Goal: Navigation & Orientation: Find specific page/section

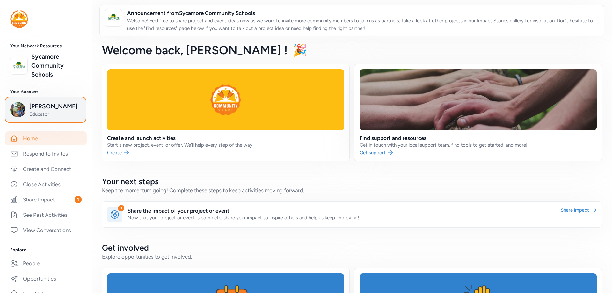
click at [21, 107] on img "button" at bounding box center [17, 109] width 15 height 15
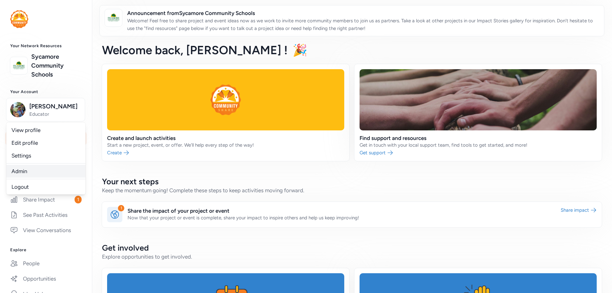
click at [19, 167] on link "Admin" at bounding box center [45, 171] width 79 height 13
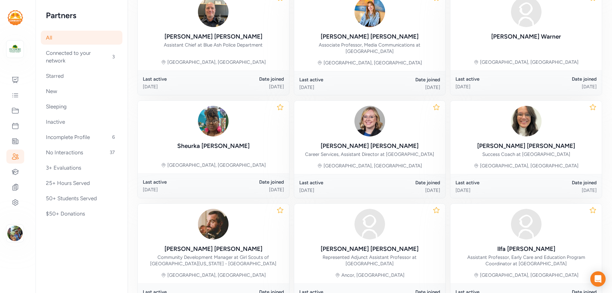
scroll to position [287, 0]
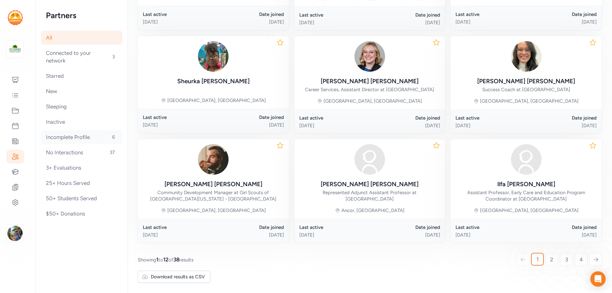
click at [98, 135] on div "Incomplete Profile 6" at bounding box center [82, 137] width 82 height 14
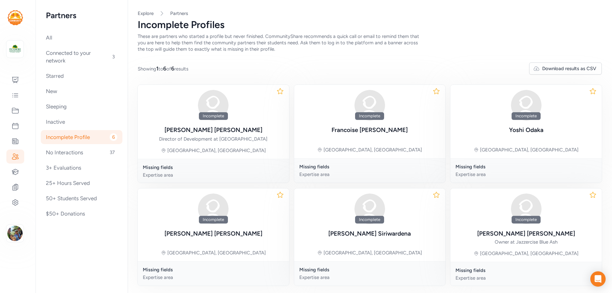
click at [84, 136] on div "Incomplete Profile 6" at bounding box center [82, 137] width 82 height 14
click at [69, 151] on div "No Interactions 37" at bounding box center [82, 152] width 82 height 14
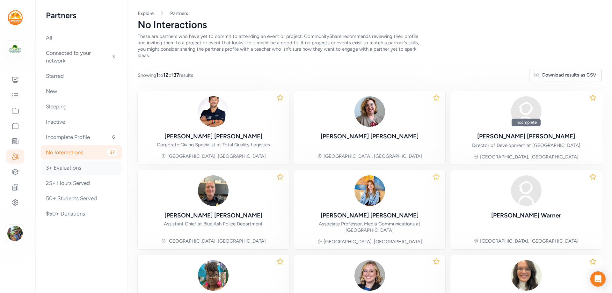
click at [69, 165] on div "3+ Evaluations" at bounding box center [82, 168] width 82 height 14
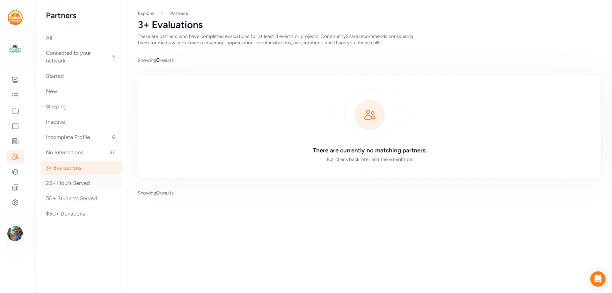
click at [76, 182] on div "25+ Hours Served" at bounding box center [82, 183] width 82 height 14
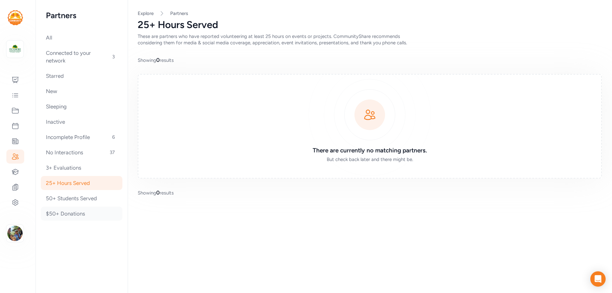
click at [78, 208] on div "$50+ Donations" at bounding box center [82, 214] width 82 height 14
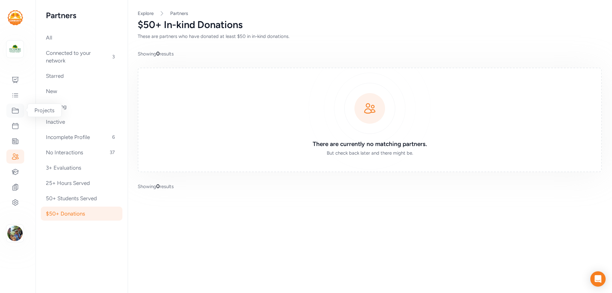
click at [15, 109] on icon at bounding box center [15, 111] width 8 height 8
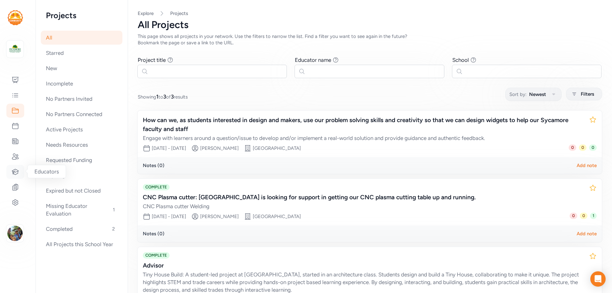
click at [18, 171] on icon at bounding box center [15, 172] width 8 height 8
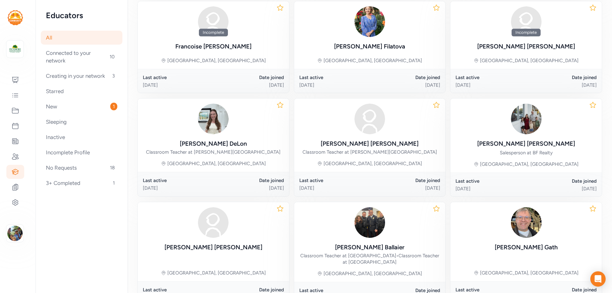
scroll to position [282, 0]
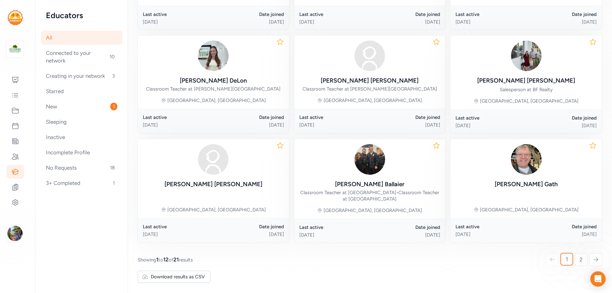
drag, startPoint x: 576, startPoint y: 259, endPoint x: 610, endPoint y: 265, distance: 34.1
click at [579, 259] on span "2" at bounding box center [580, 260] width 3 height 8
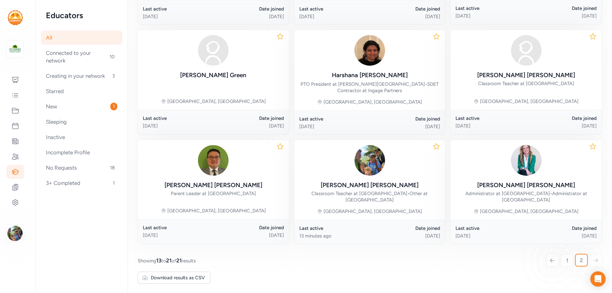
scroll to position [185, 0]
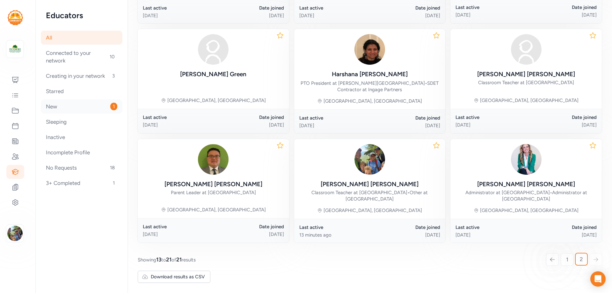
click at [67, 113] on div "New 1" at bounding box center [82, 106] width 82 height 14
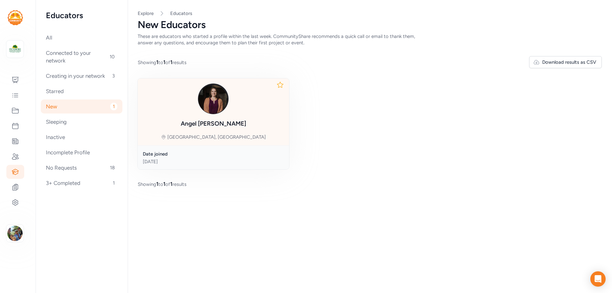
click at [214, 99] on img at bounding box center [213, 99] width 31 height 31
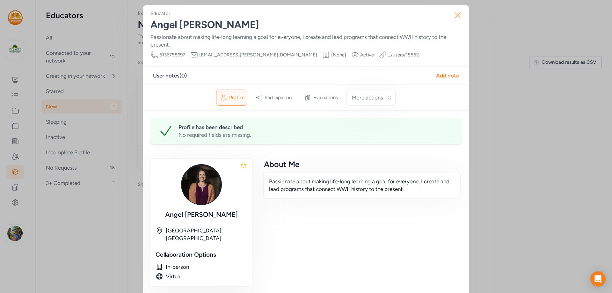
click at [456, 12] on icon "button" at bounding box center [458, 15] width 10 height 10
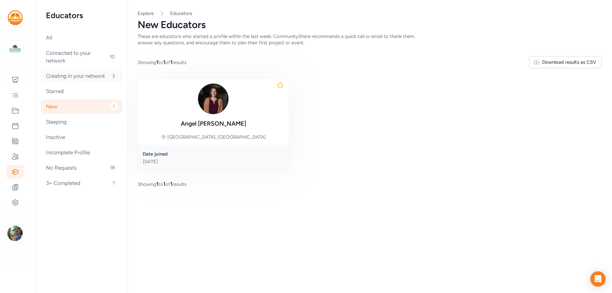
click at [78, 74] on div "Creating in your network 3" at bounding box center [82, 76] width 82 height 14
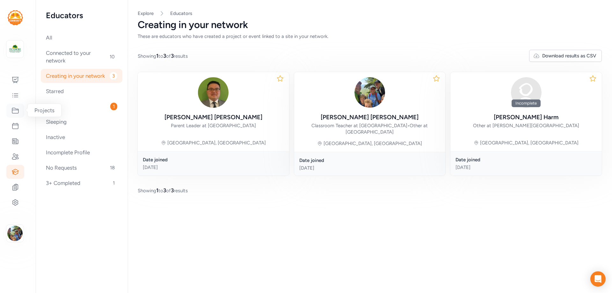
click at [16, 107] on icon at bounding box center [15, 111] width 8 height 8
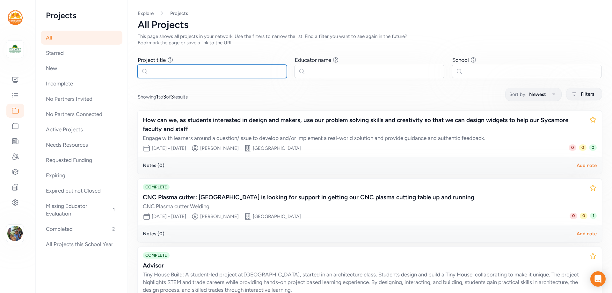
click at [184, 71] on input "text" at bounding box center [211, 71] width 149 height 13
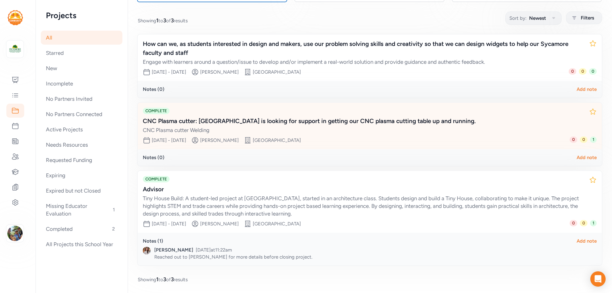
scroll to position [76, 0]
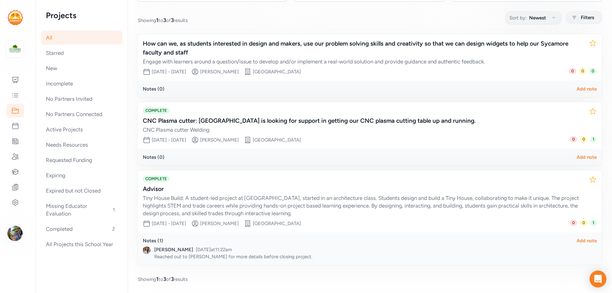
click at [596, 280] on icon "Open Intercom Messenger" at bounding box center [597, 279] width 7 height 8
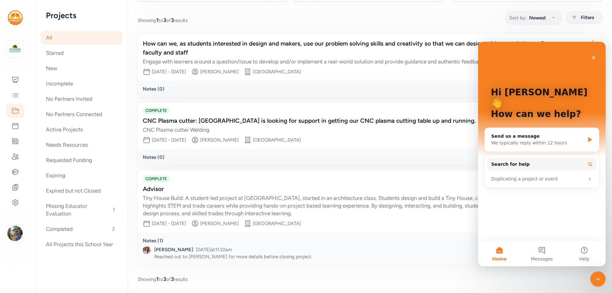
scroll to position [0, 0]
click at [593, 57] on icon "Close" at bounding box center [594, 58] width 4 height 4
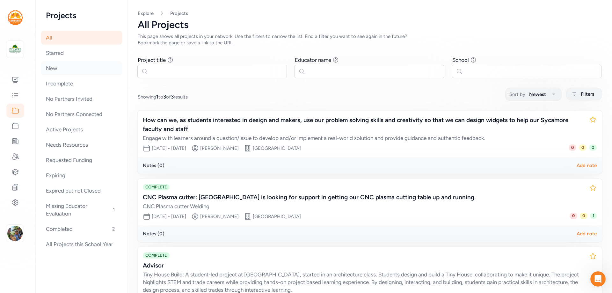
click at [55, 68] on div "New" at bounding box center [82, 68] width 82 height 14
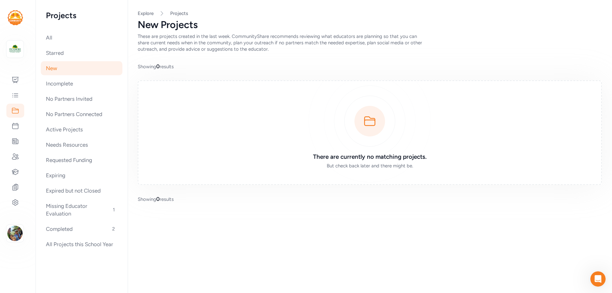
click at [370, 117] on div "There are currently no matching projects. But check back later and there might …" at bounding box center [370, 132] width 464 height 105
click at [48, 37] on div "All" at bounding box center [82, 38] width 82 height 14
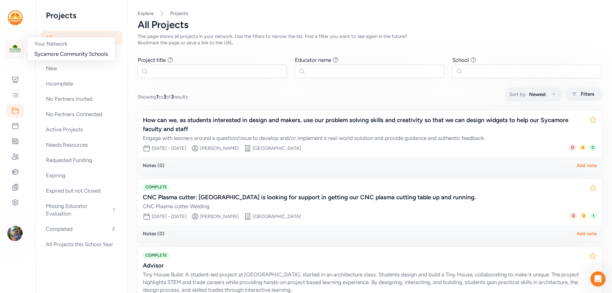
click at [14, 49] on img at bounding box center [15, 49] width 14 height 14
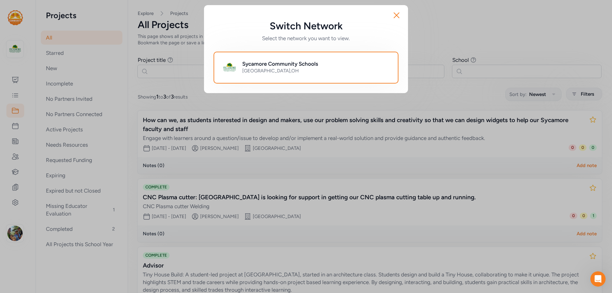
click at [272, 62] on h2 "Sycamore Community Schools" at bounding box center [280, 64] width 76 height 8
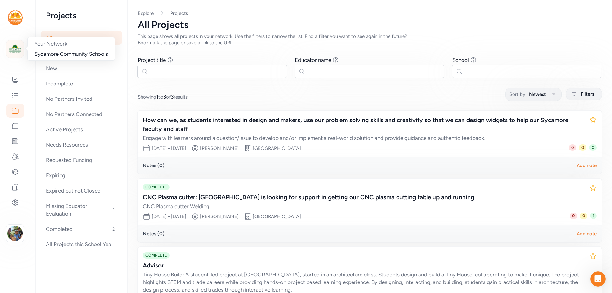
click at [17, 45] on img at bounding box center [15, 49] width 14 height 14
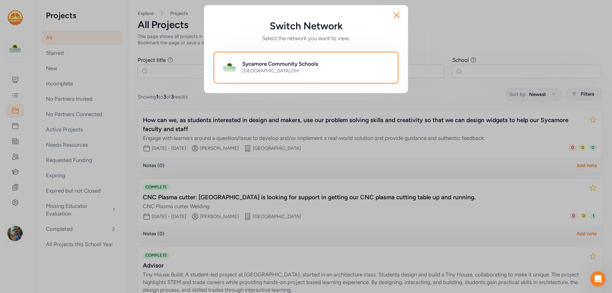
click at [17, 46] on div "Switch Network Select the network you want to view. Close Sycamore Community Sc…" at bounding box center [306, 49] width 612 height 98
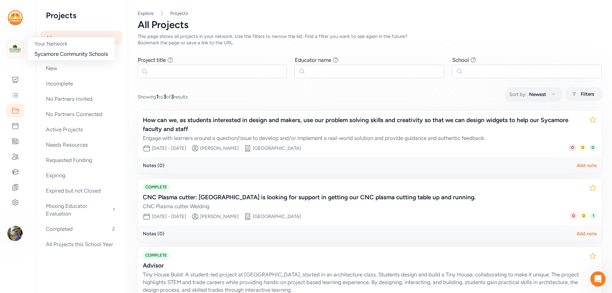
click at [11, 48] on img at bounding box center [15, 49] width 14 height 14
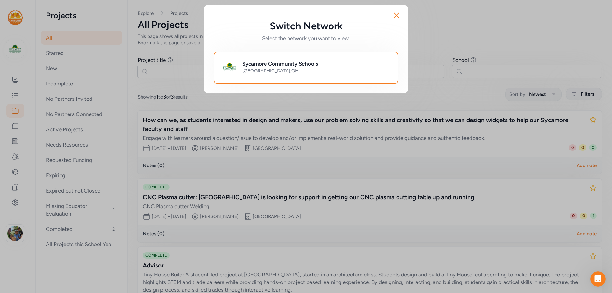
click at [16, 46] on div "Switch Network Select the network you want to view. Close Sycamore Community Sc…" at bounding box center [306, 49] width 612 height 98
drag, startPoint x: 398, startPoint y: 17, endPoint x: 355, endPoint y: 19, distance: 42.8
click at [397, 17] on icon "button" at bounding box center [396, 15] width 10 height 10
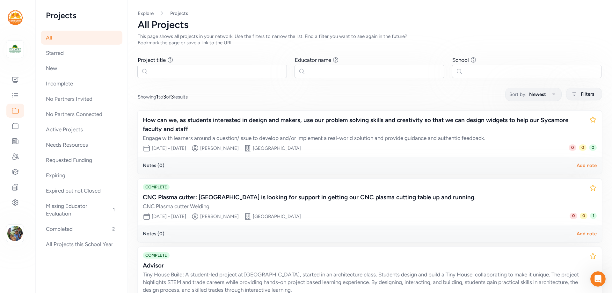
click at [17, 16] on img at bounding box center [15, 17] width 15 height 15
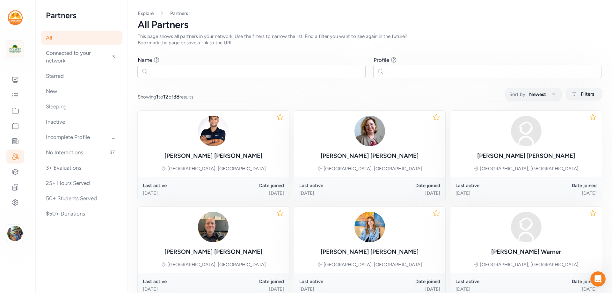
click at [14, 50] on img at bounding box center [15, 49] width 14 height 14
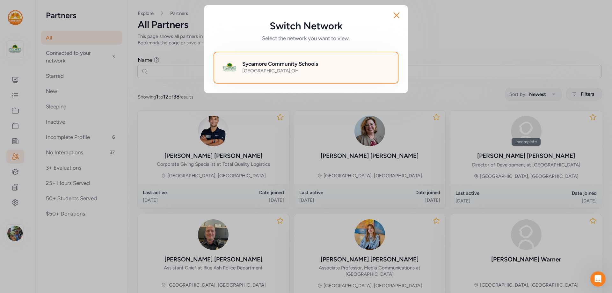
click at [295, 66] on h2 "Sycamore Community Schools" at bounding box center [280, 64] width 76 height 8
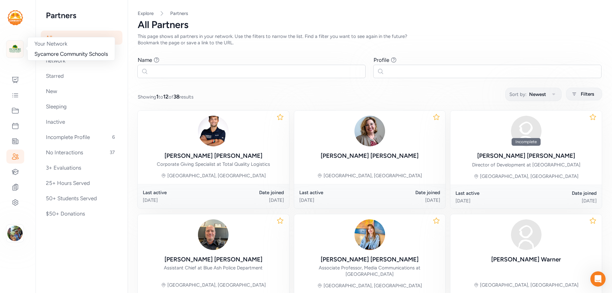
click at [10, 47] on img at bounding box center [15, 49] width 14 height 14
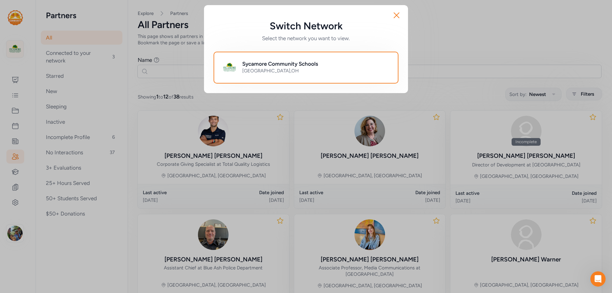
click at [10, 47] on div "Switch Network Select the network you want to view. Close Sycamore Community Sc…" at bounding box center [306, 49] width 612 height 98
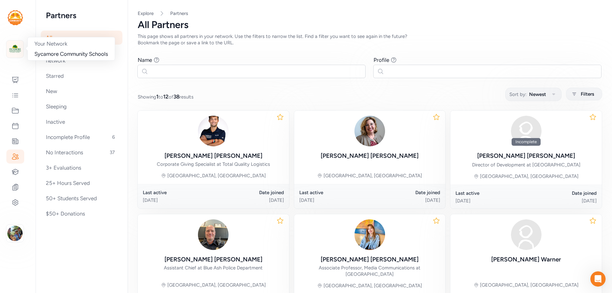
click at [11, 47] on img at bounding box center [15, 49] width 14 height 14
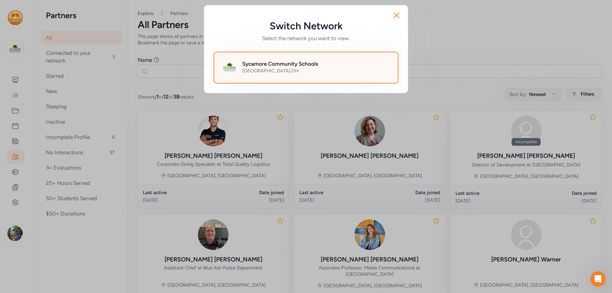
click at [298, 64] on h2 "Sycamore Community Schools" at bounding box center [280, 64] width 76 height 8
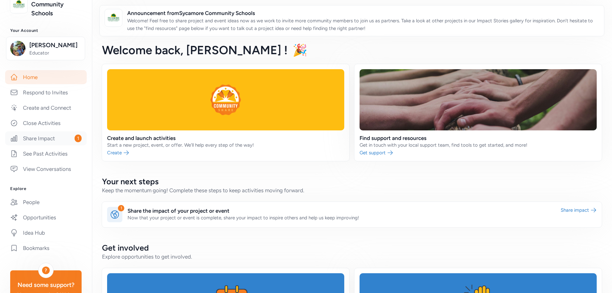
scroll to position [64, 0]
